Goal: Use online tool/utility: Utilize a website feature to perform a specific function

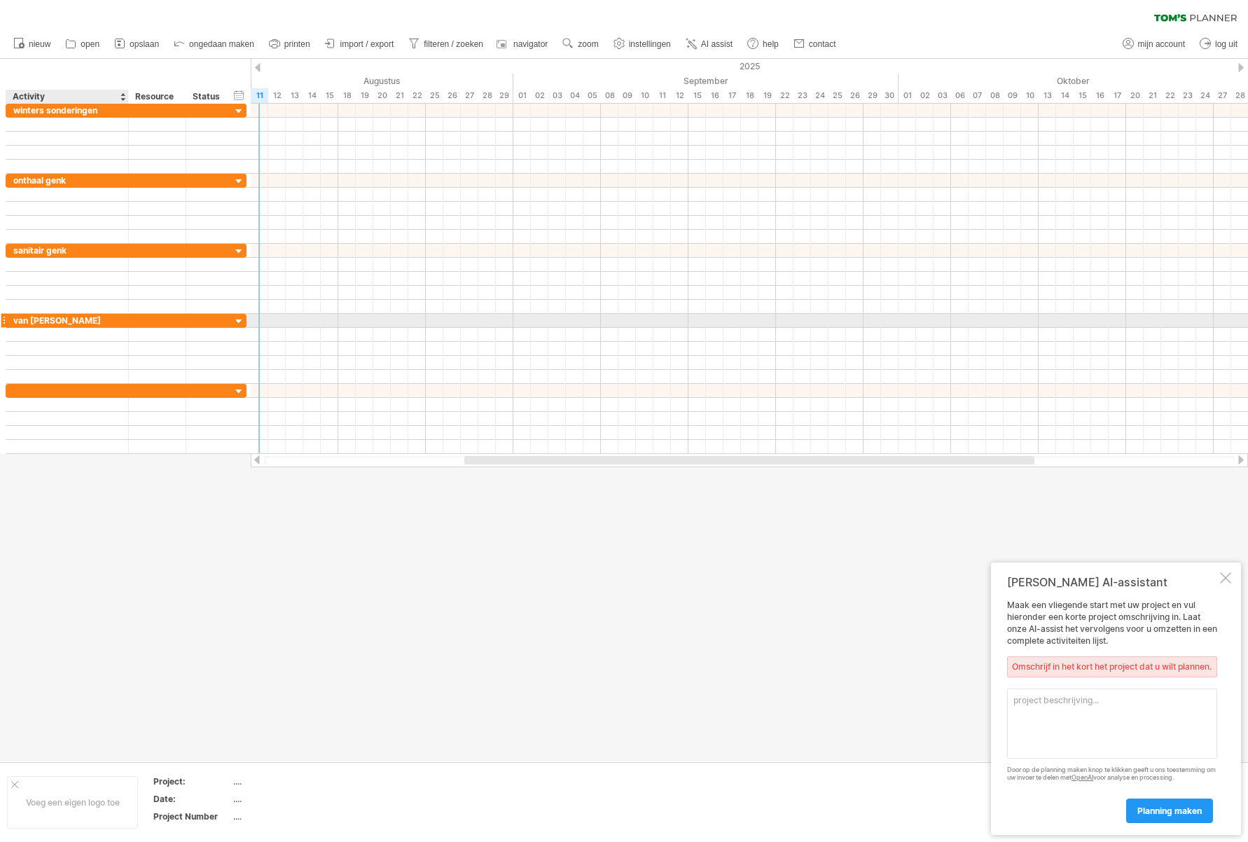
click at [85, 324] on div "van [PERSON_NAME]" at bounding box center [67, 320] width 108 height 13
type input "*"
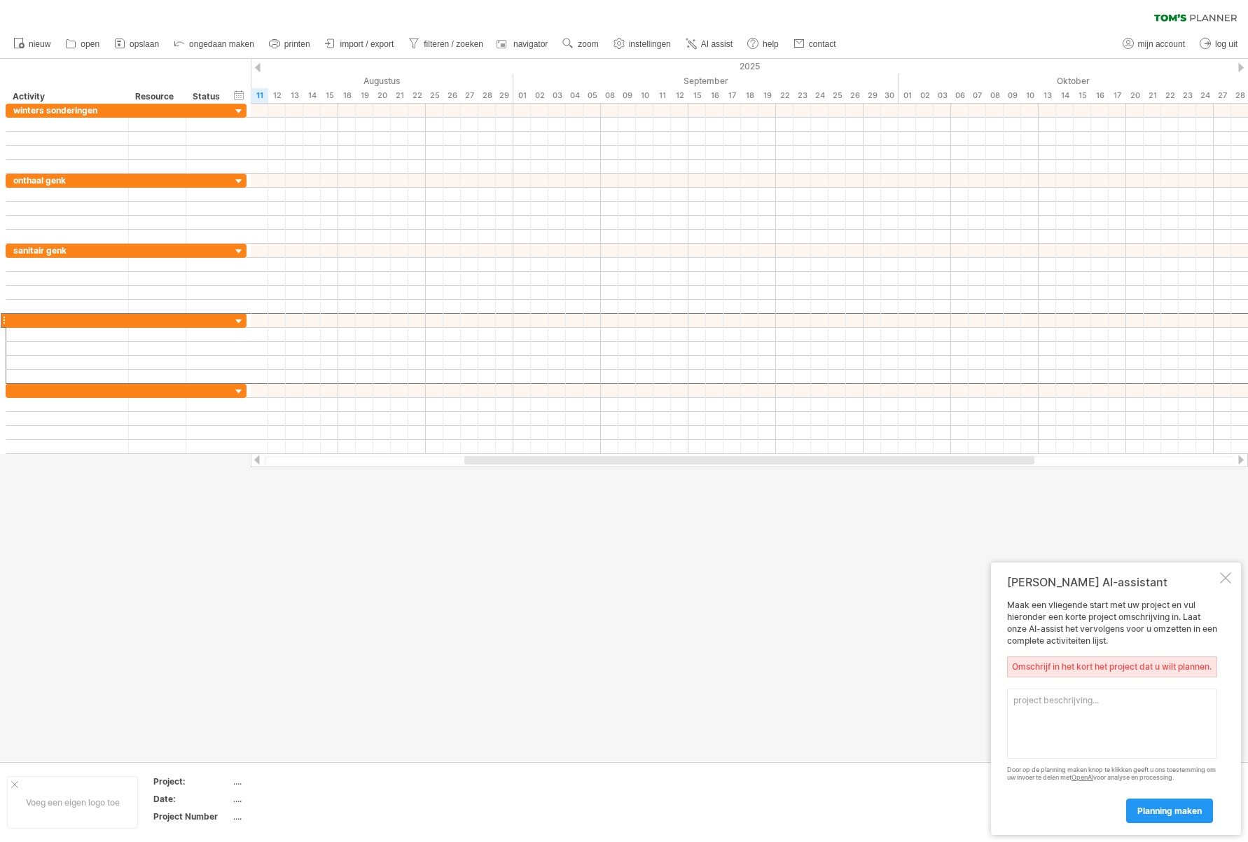
click at [1091, 722] on textarea at bounding box center [1112, 723] width 210 height 70
type textarea "van [PERSON_NAME]"
click at [1174, 814] on span "planning maken" at bounding box center [1169, 810] width 64 height 11
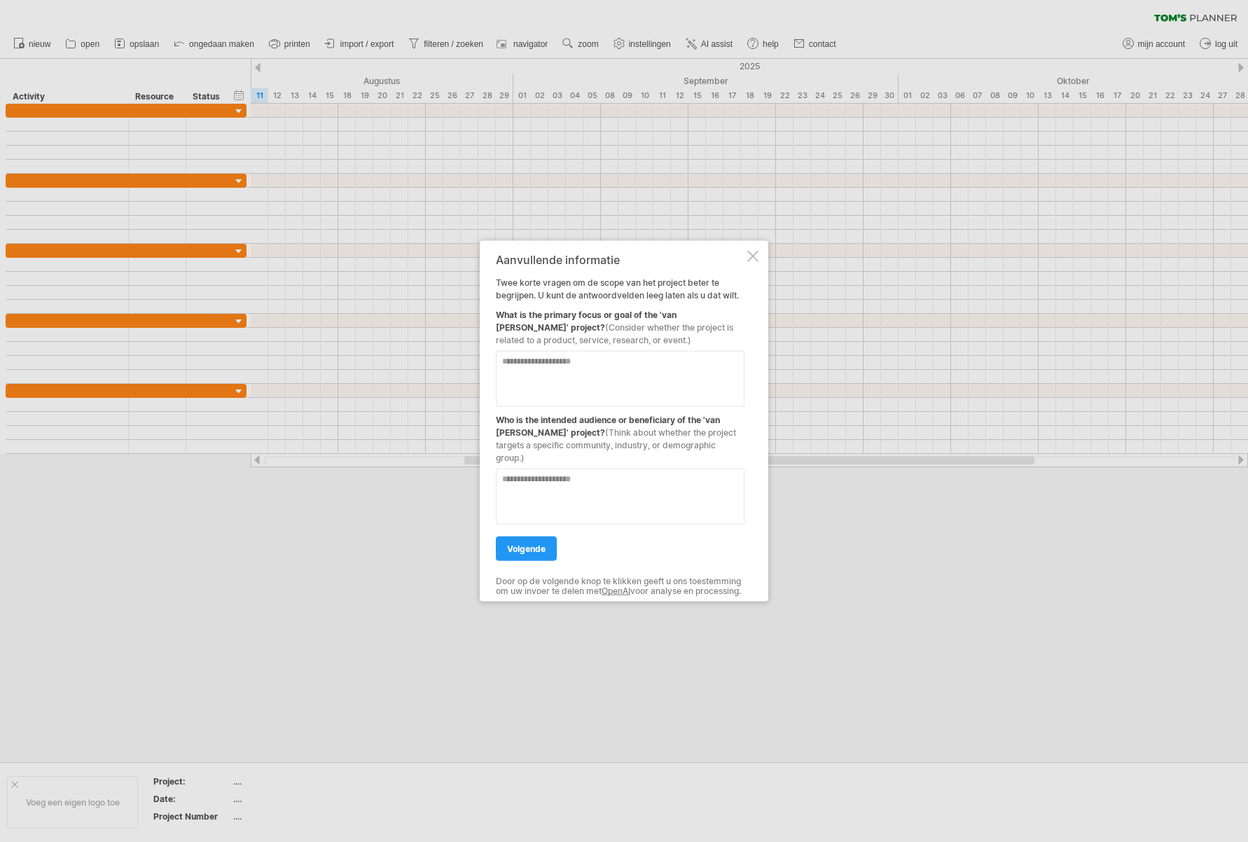
click at [578, 369] on textarea at bounding box center [620, 379] width 249 height 56
type textarea "*"
type textarea "**********"
click at [591, 496] on textarea at bounding box center [620, 496] width 249 height 56
drag, startPoint x: 541, startPoint y: 534, endPoint x: 613, endPoint y: 515, distance: 75.2
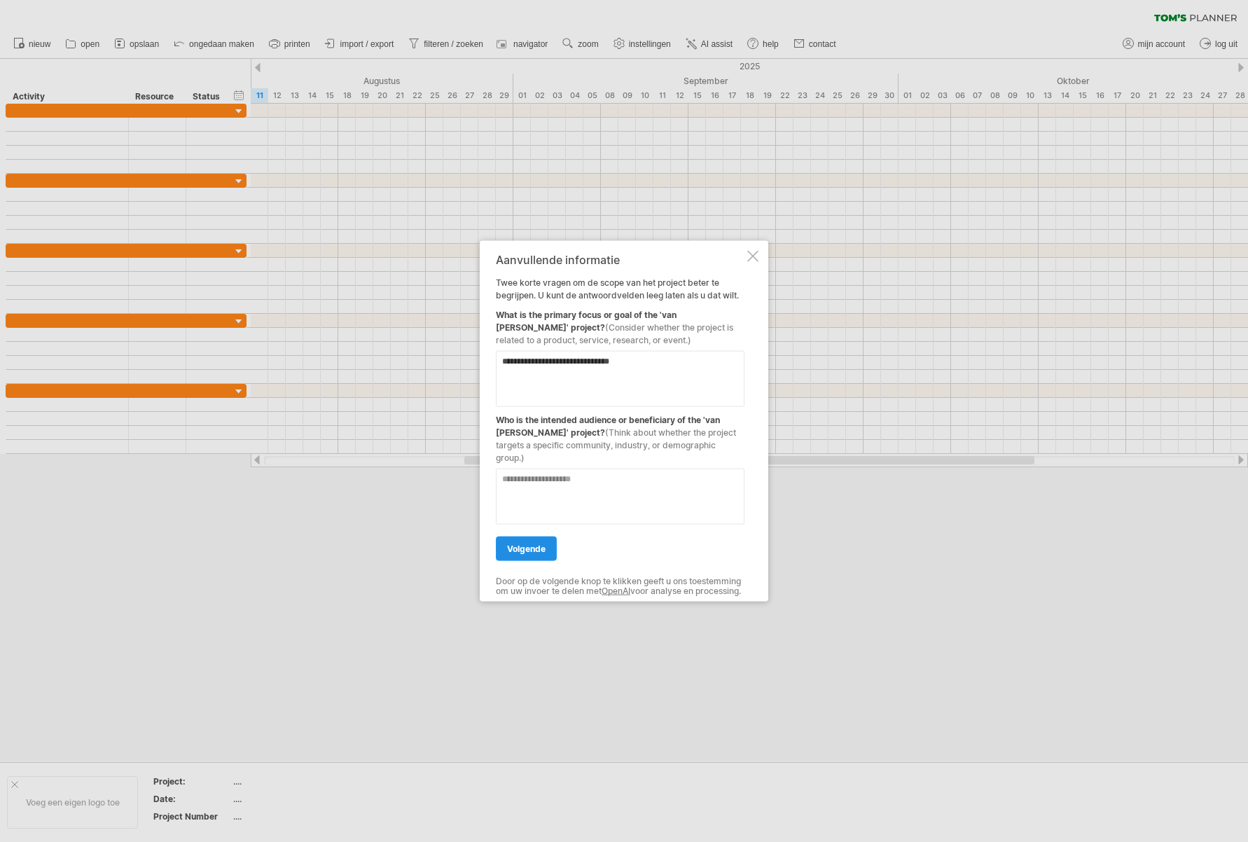
click at [541, 543] on span "volgende" at bounding box center [526, 548] width 39 height 11
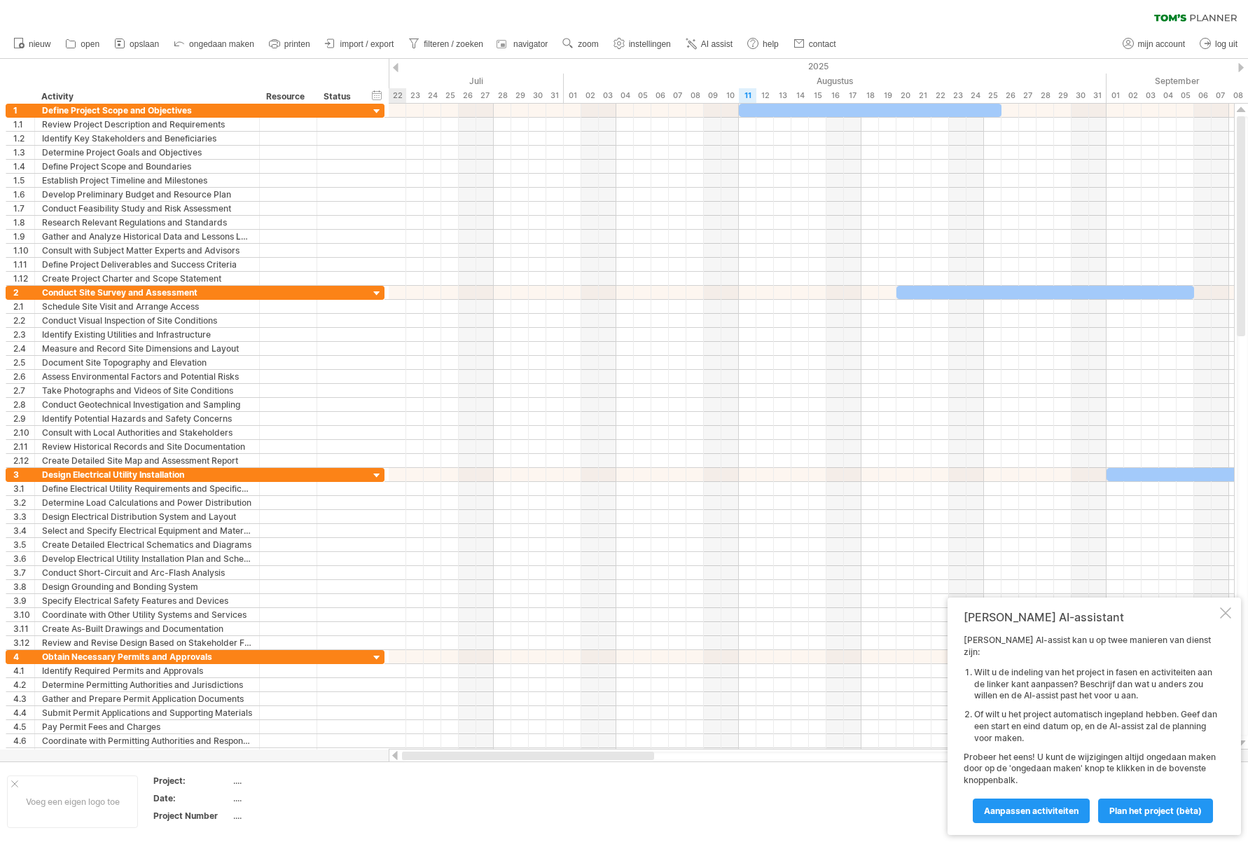
drag, startPoint x: 664, startPoint y: 758, endPoint x: 520, endPoint y: 773, distance: 144.3
click at [520, 773] on div "Probeert verbinding te maken met [DOMAIN_NAME] Opnieuw verbonden 0% wissen filt…" at bounding box center [624, 421] width 1248 height 842
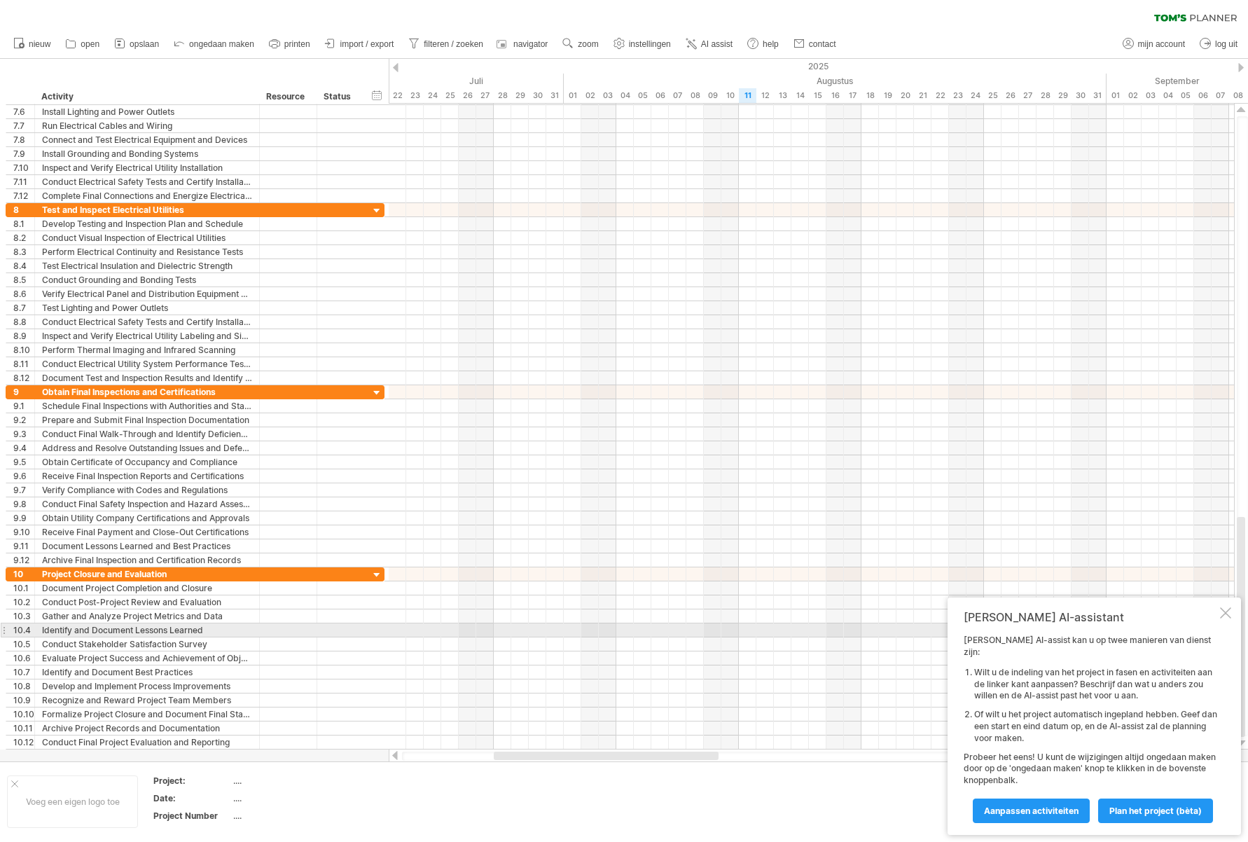
click at [1226, 618] on div at bounding box center [1225, 612] width 11 height 11
